Goal: Find specific page/section: Find specific page/section

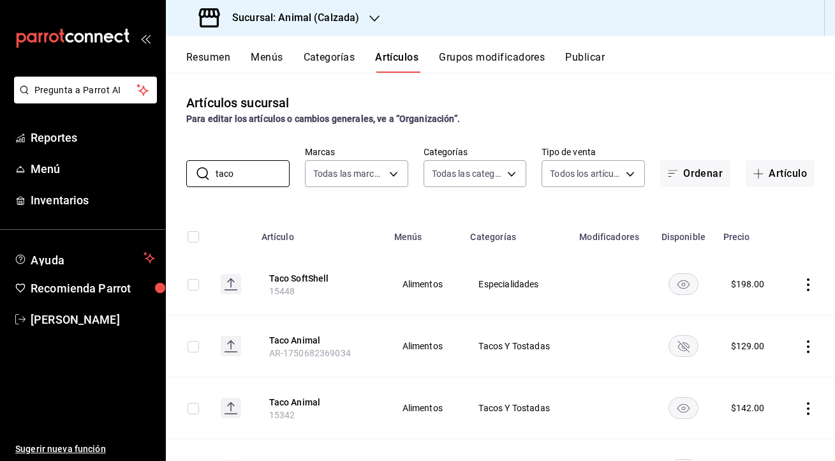
type input "taco"
click at [258, 17] on h3 "Sucursal: Animal (Calzada)" at bounding box center [290, 17] width 137 height 15
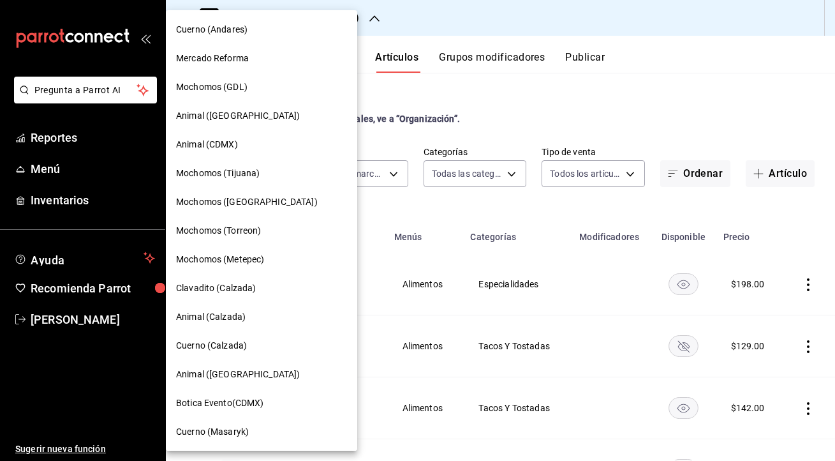
click at [228, 93] on span "Mochomos (GDL)" at bounding box center [211, 86] width 71 height 13
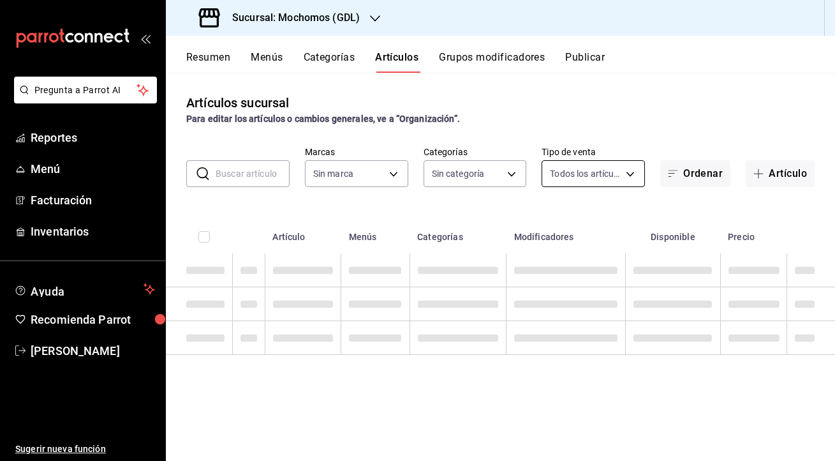
type input "36c25d4a-7cb0-456c-a434-e981d54830bc,9cac9703-0c5a-4d8b-addd-5b6b571d65b9"
click at [211, 59] on button "Resumen" at bounding box center [208, 62] width 44 height 22
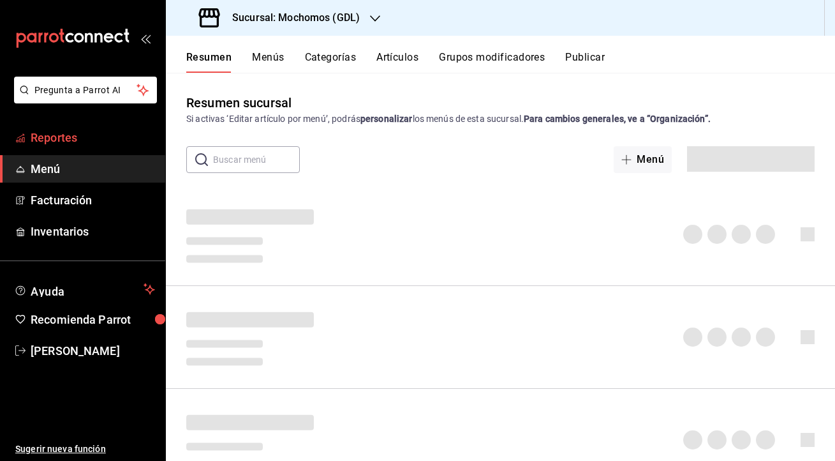
click at [59, 128] on link "Reportes" at bounding box center [82, 137] width 165 height 27
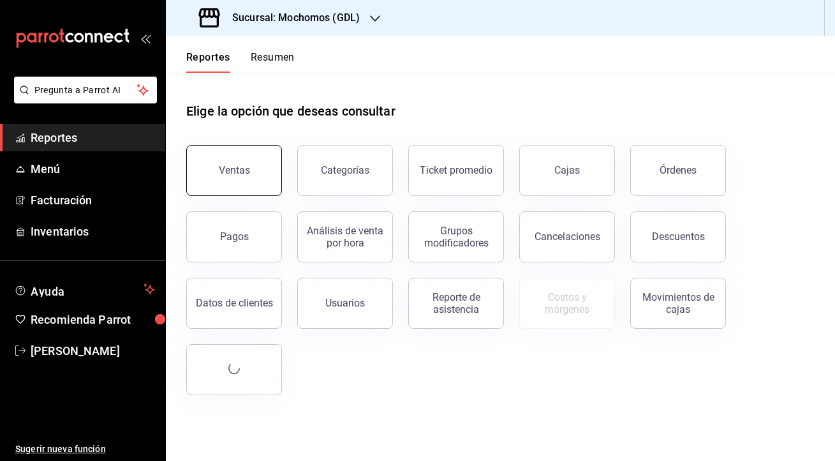
click at [250, 177] on button "Ventas" at bounding box center [234, 170] width 96 height 51
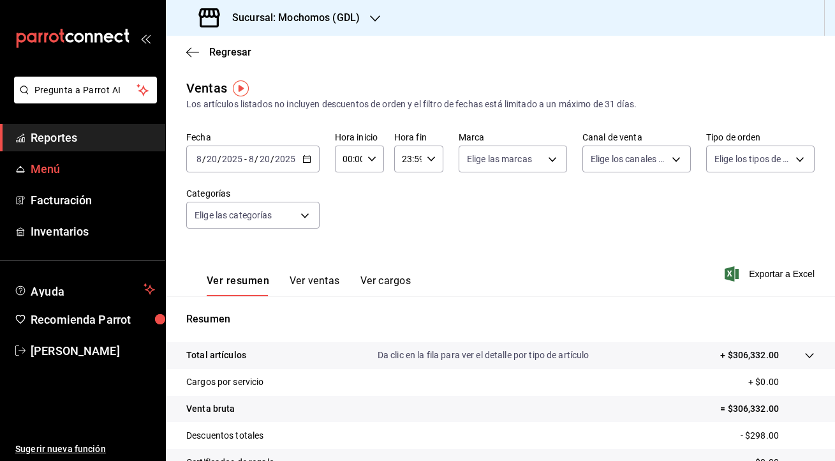
click at [62, 165] on span "Menú" at bounding box center [93, 168] width 124 height 17
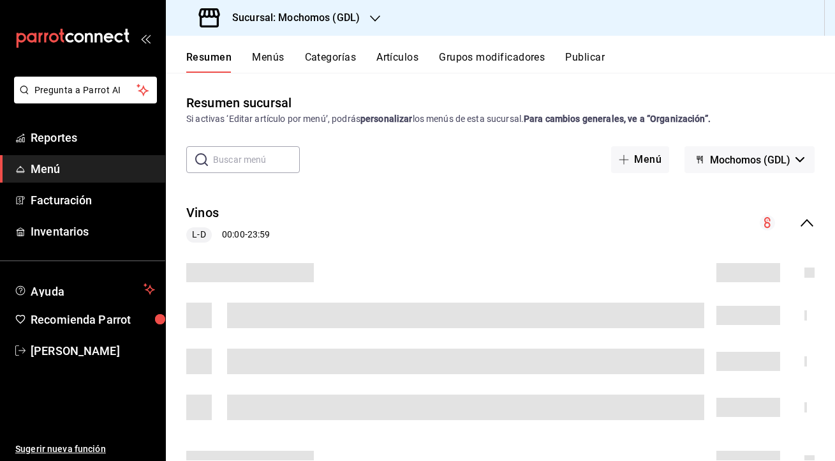
click at [260, 167] on input "text" at bounding box center [256, 160] width 87 height 26
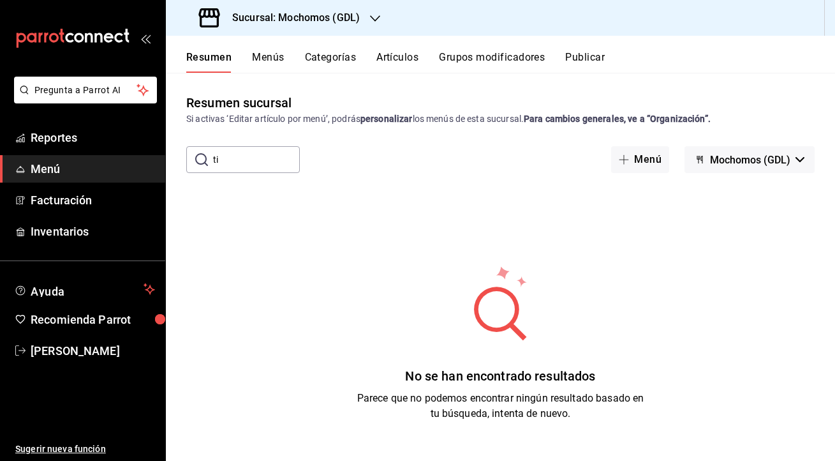
type input "t"
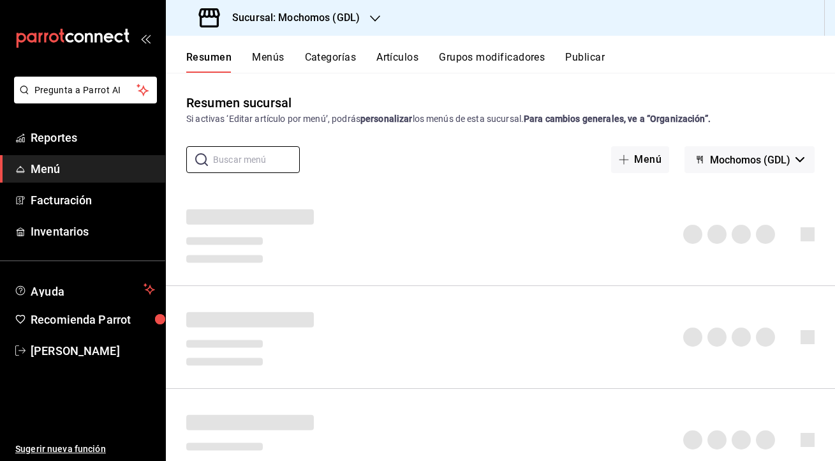
click at [414, 60] on button "Artículos" at bounding box center [398, 62] width 42 height 22
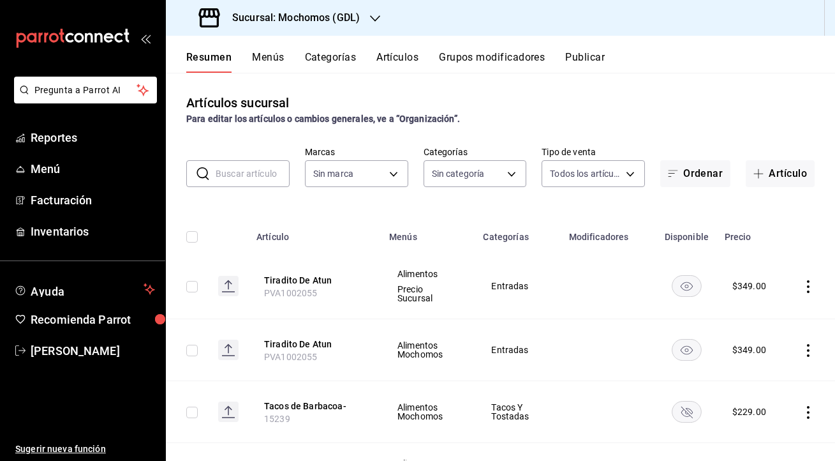
type input "c0db8a99-aef8-4e9c-862d-72763fc5d605,0e6da5ad-e1ed-4623-8a7f-4db137866549,4ba6e…"
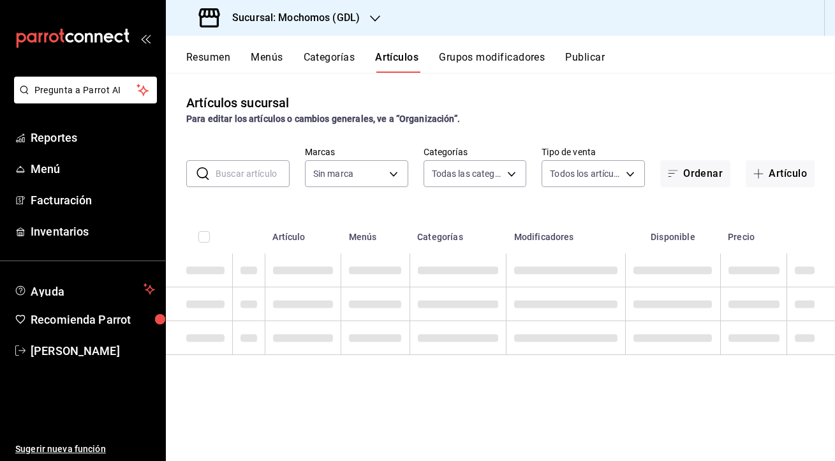
type input "36c25d4a-7cb0-456c-a434-e981d54830bc,9cac9703-0c5a-4d8b-addd-5b6b571d65b9"
click at [262, 173] on input "text" at bounding box center [253, 174] width 74 height 26
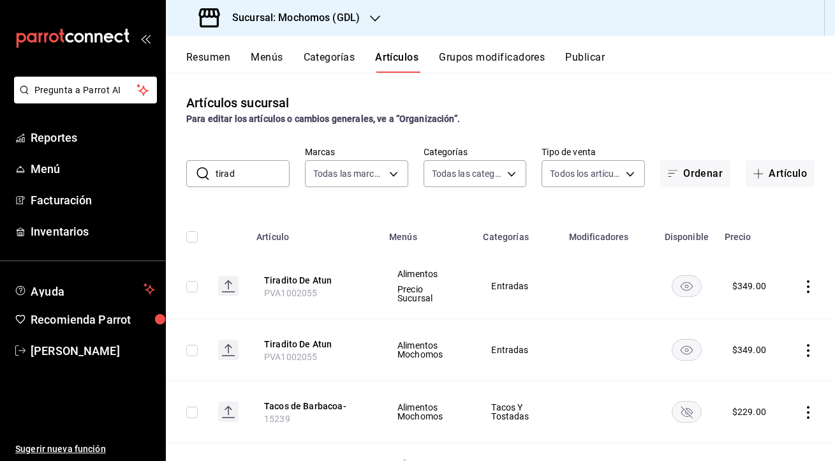
type input "tiradi"
